Goal: Task Accomplishment & Management: Use online tool/utility

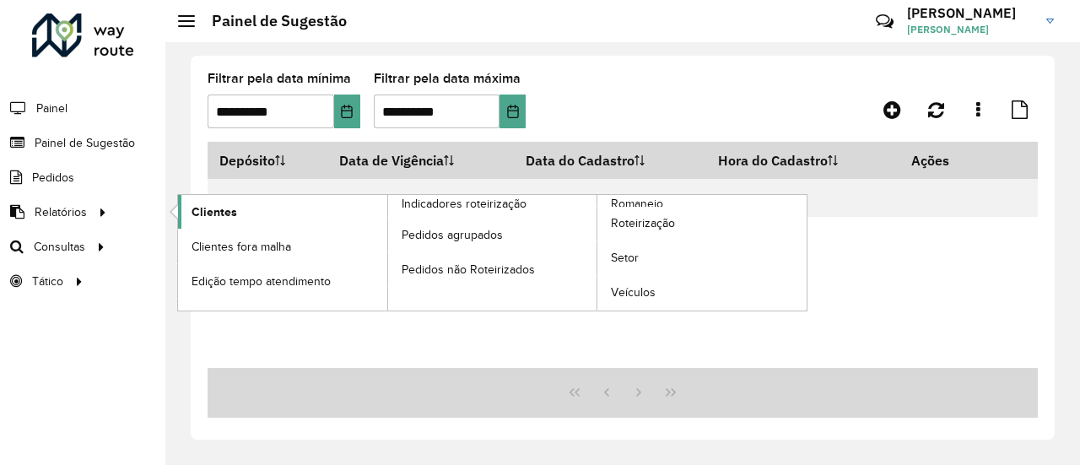
click at [214, 208] on span "Clientes" at bounding box center [215, 212] width 46 height 18
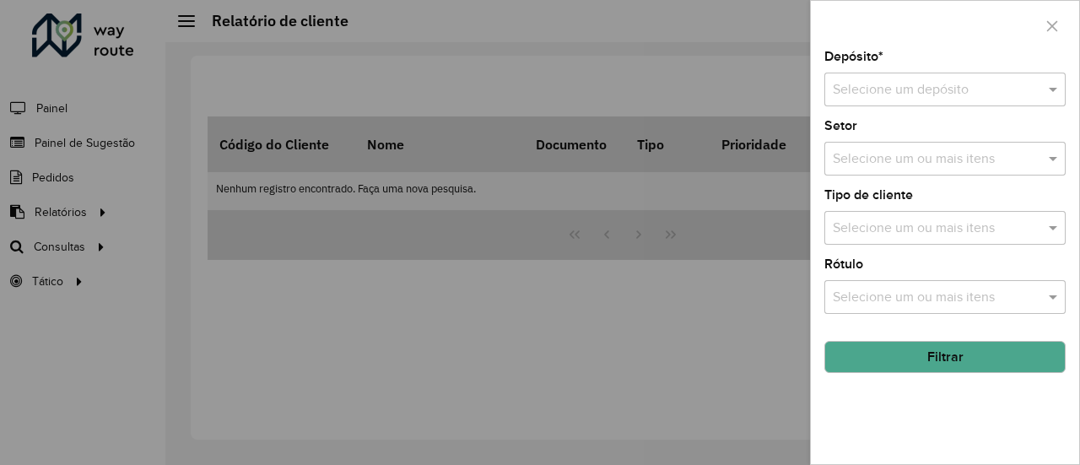
click at [1004, 102] on div "Selecione um depósito" at bounding box center [944, 90] width 241 height 34
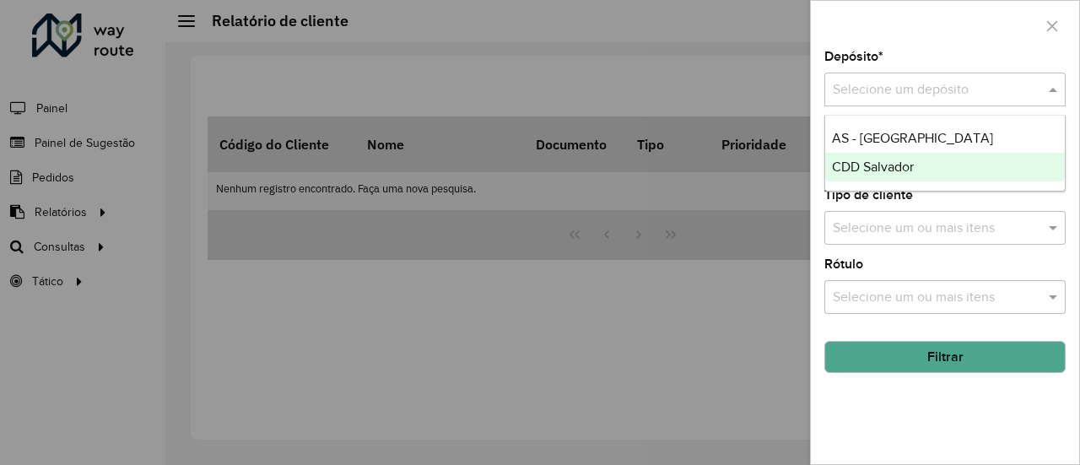
click at [906, 153] on div "CDD Salvador" at bounding box center [945, 167] width 240 height 29
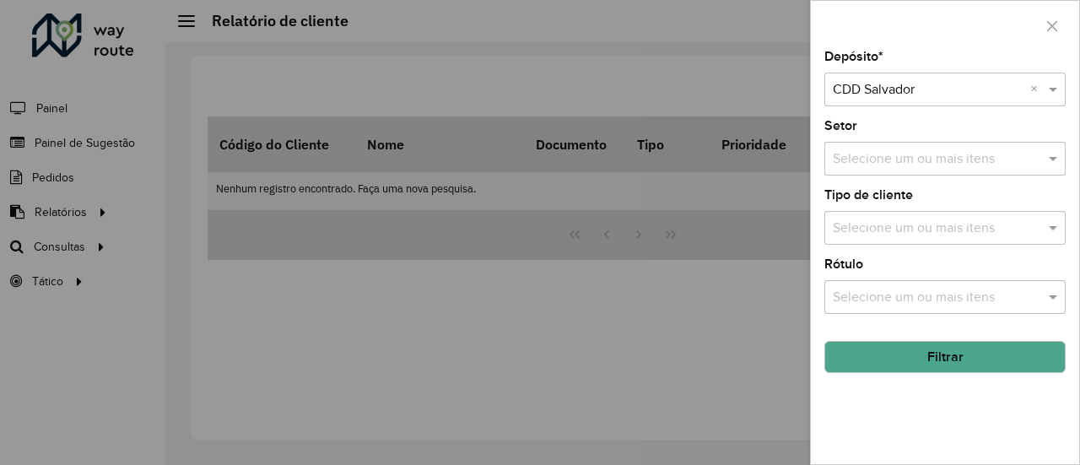
click at [948, 151] on input "text" at bounding box center [936, 159] width 216 height 20
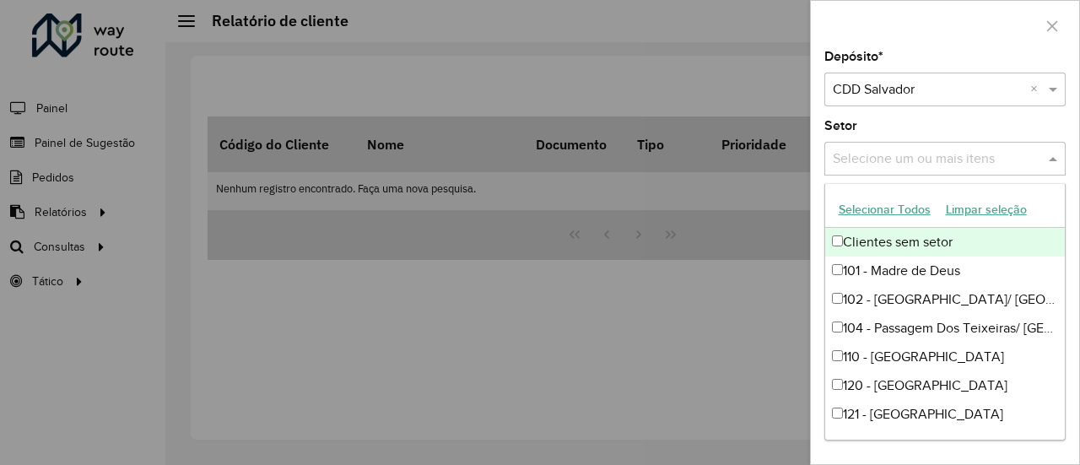
click at [952, 151] on input "text" at bounding box center [936, 159] width 216 height 20
click at [879, 194] on div "Selecionar Todos Limpar seleção" at bounding box center [945, 209] width 240 height 35
click at [880, 202] on button "Selecionar Todos" at bounding box center [884, 210] width 107 height 26
click at [955, 116] on div "Depósito * Selecione um depósito × CDD Salvador × Setor Selecione um ou mais it…" at bounding box center [945, 257] width 268 height 413
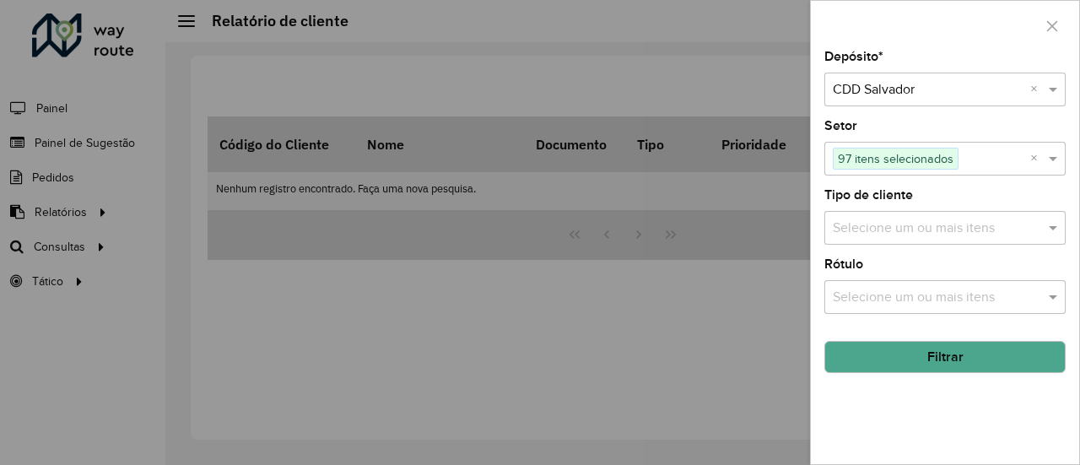
click at [962, 221] on input "text" at bounding box center [936, 229] width 216 height 20
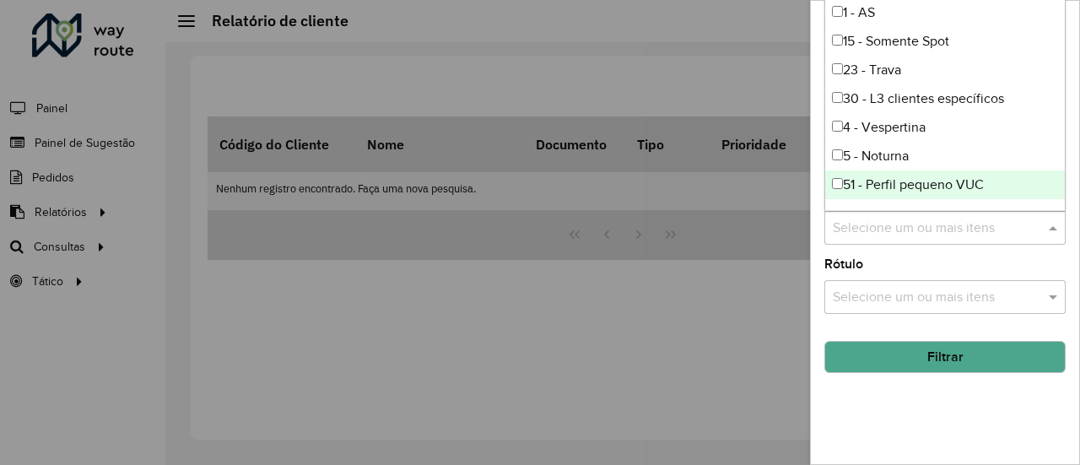
click at [808, 244] on div at bounding box center [540, 232] width 1080 height 465
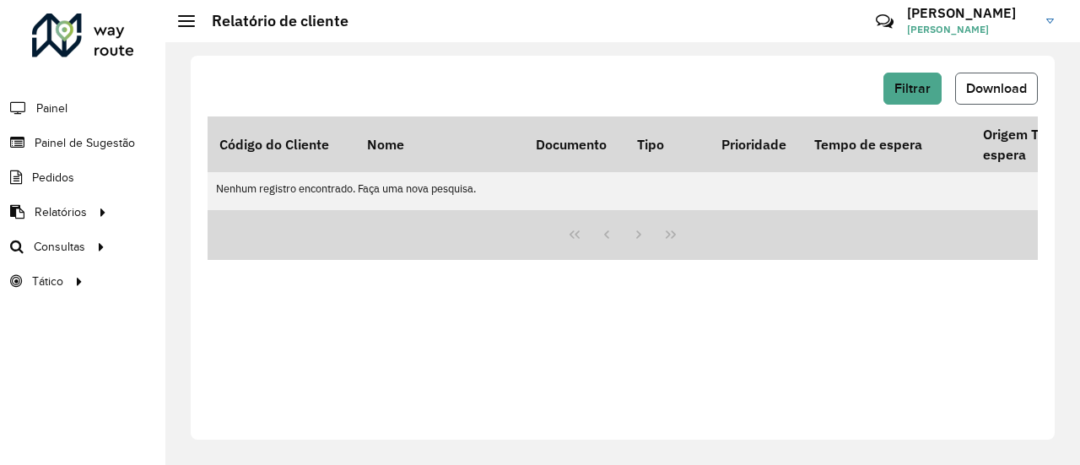
click at [970, 90] on span "Download" at bounding box center [996, 88] width 61 height 14
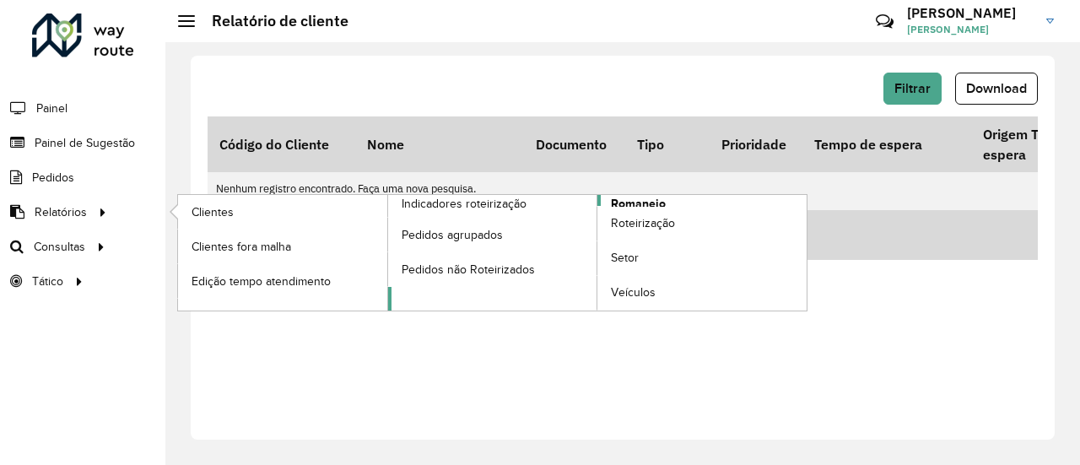
click at [631, 197] on span "Romaneio" at bounding box center [638, 204] width 55 height 18
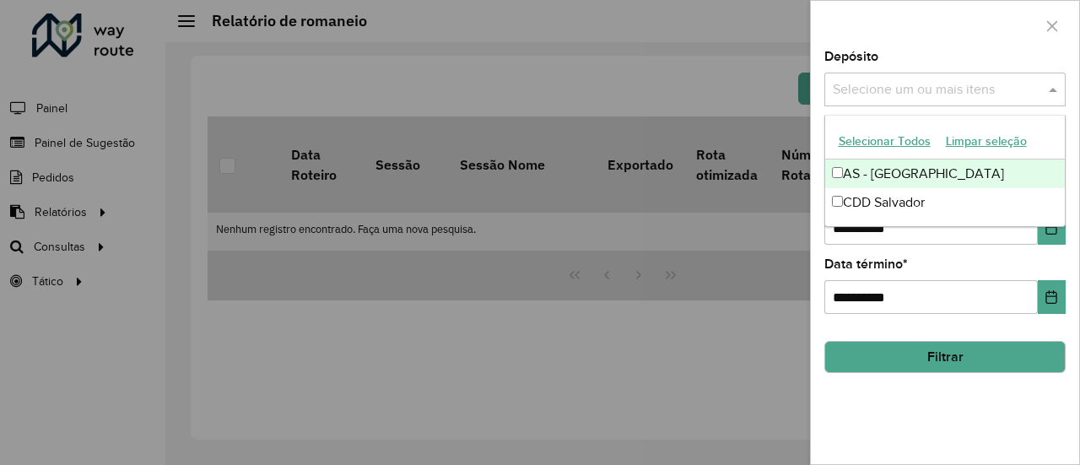
click at [957, 87] on input "text" at bounding box center [936, 90] width 216 height 20
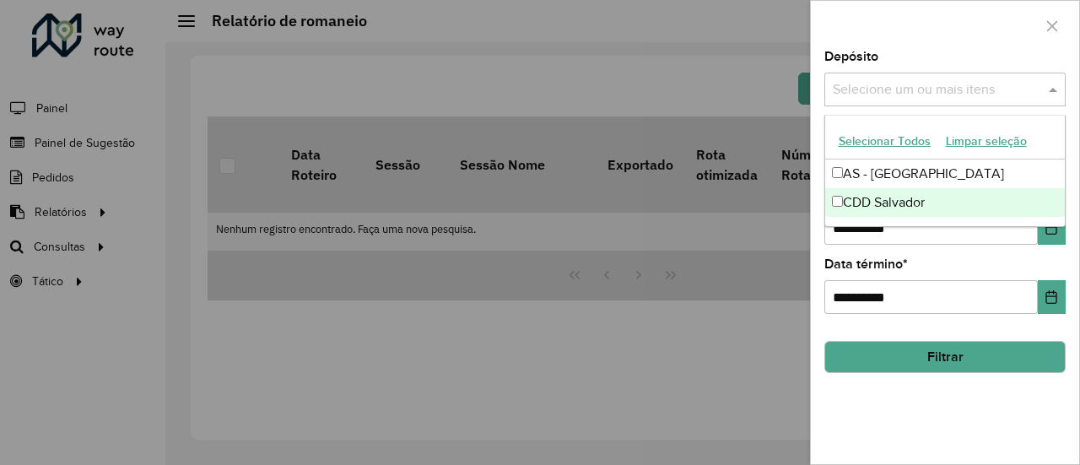
click at [875, 205] on div "CDD Salvador" at bounding box center [945, 202] width 240 height 29
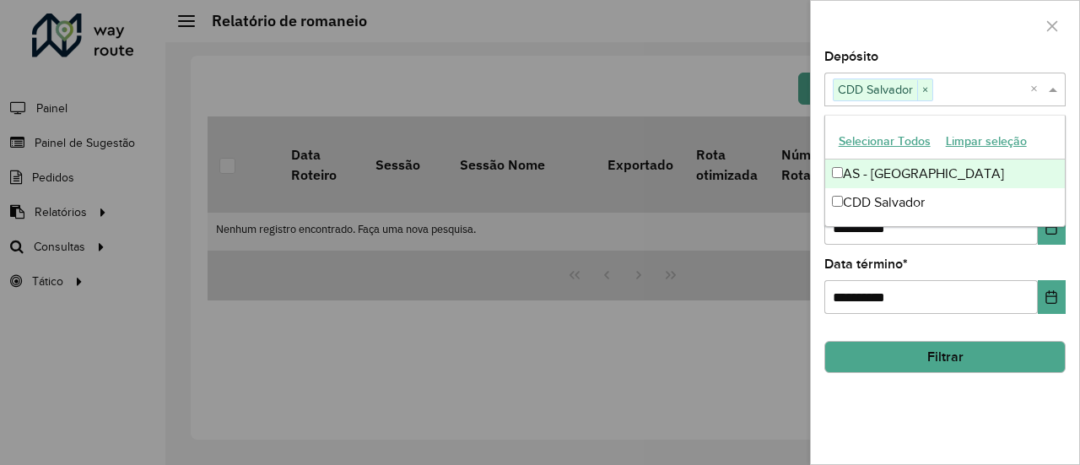
click at [957, 43] on div at bounding box center [945, 26] width 268 height 50
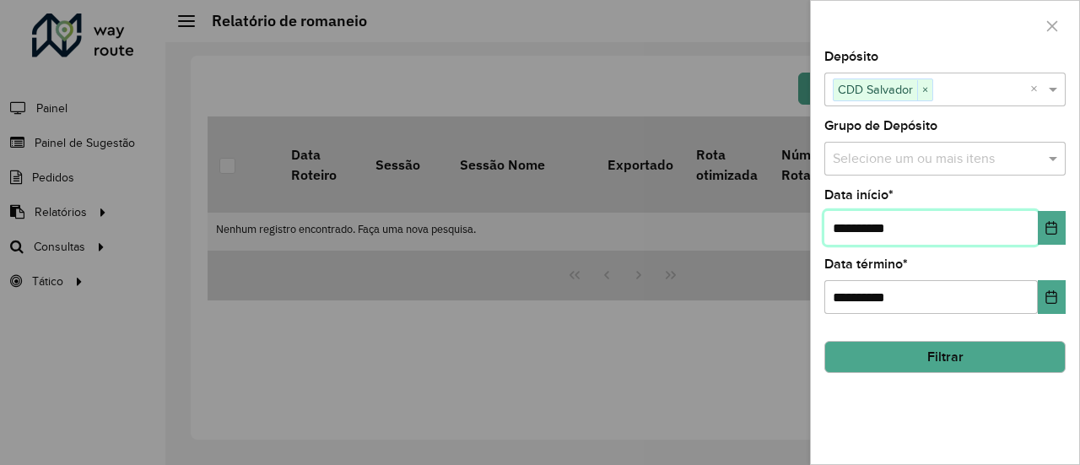
click at [938, 240] on input "**********" at bounding box center [930, 228] width 213 height 34
drag, startPoint x: 958, startPoint y: 225, endPoint x: 653, endPoint y: 219, distance: 305.5
click at [678, 219] on body "**********" at bounding box center [540, 232] width 1080 height 465
type input "**********"
click at [979, 343] on button "Filtrar" at bounding box center [944, 357] width 241 height 32
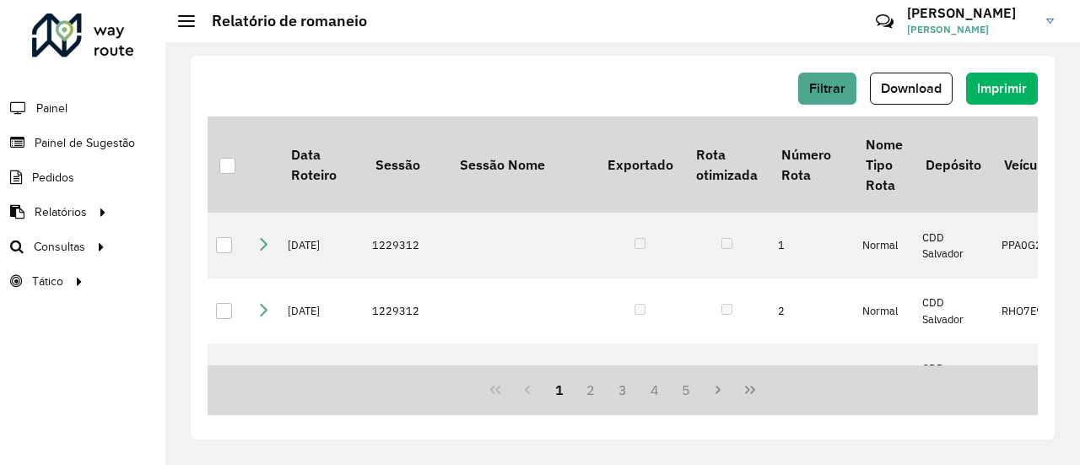
drag, startPoint x: 410, startPoint y: 366, endPoint x: 441, endPoint y: 365, distance: 31.2
click at [441, 365] on div "1 2 3 4 5" at bounding box center [623, 390] width 830 height 50
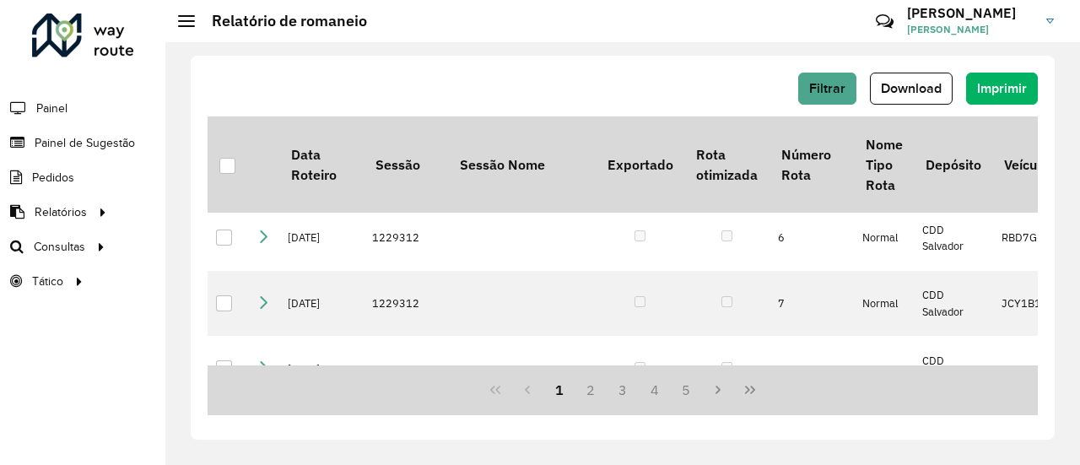
drag, startPoint x: 442, startPoint y: 359, endPoint x: 523, endPoint y: 361, distance: 81.0
click at [523, 361] on div "Data Roteiro Sessão Sessão Nome Exportado Rota otimizada Número Rota Nome Tipo …" at bounding box center [623, 240] width 830 height 249
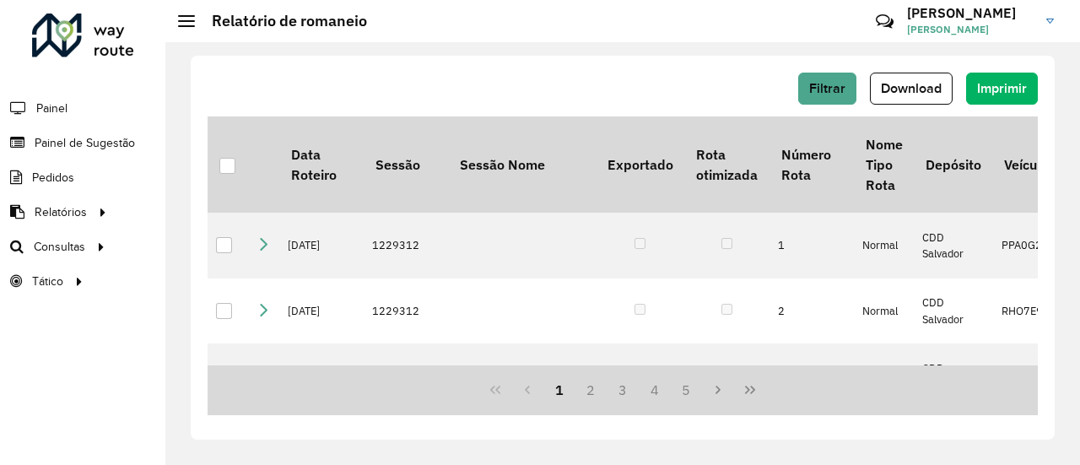
click at [532, 78] on div "Filtrar Download Imprimir" at bounding box center [623, 89] width 830 height 32
click at [947, 73] on button "Download" at bounding box center [911, 89] width 83 height 32
